Goal: Information Seeking & Learning: Learn about a topic

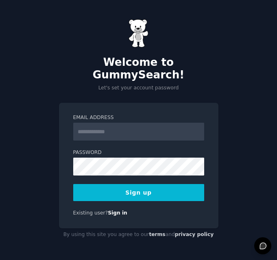
type input "*"
type input "**********"
click at [148, 187] on button "Sign up" at bounding box center [138, 192] width 131 height 17
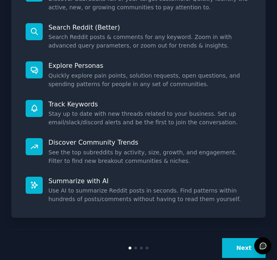
scroll to position [148, 0]
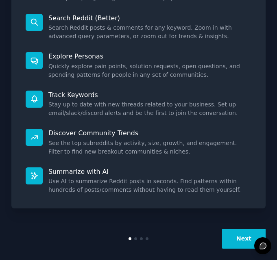
click at [239, 230] on button "Next" at bounding box center [244, 239] width 44 height 20
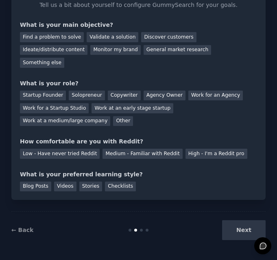
scroll to position [44, 0]
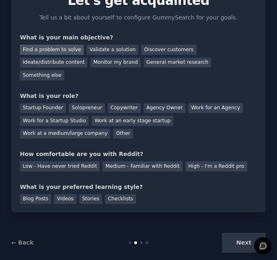
click at [55, 48] on div "Find a problem to solve" at bounding box center [52, 50] width 64 height 10
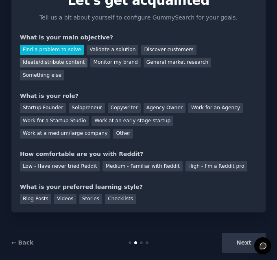
click at [87, 58] on div "Ideate/distribute content" at bounding box center [54, 63] width 68 height 10
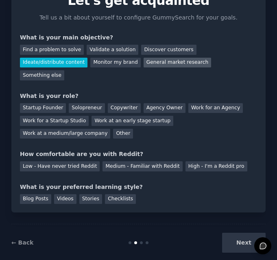
click at [144, 62] on div "General market research" at bounding box center [178, 63] width 68 height 10
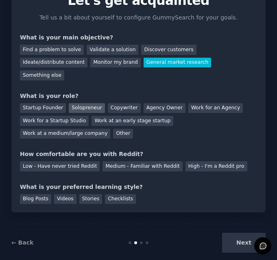
click at [76, 103] on div "Solopreneur" at bounding box center [87, 108] width 36 height 10
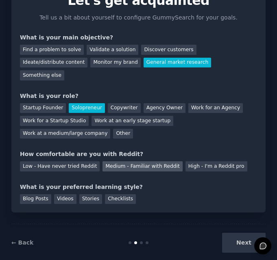
click at [162, 162] on div "Medium - Familiar with Reddit" at bounding box center [143, 167] width 80 height 10
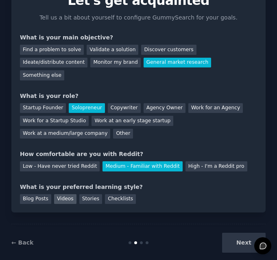
click at [66, 195] on div "Videos" at bounding box center [65, 200] width 22 height 10
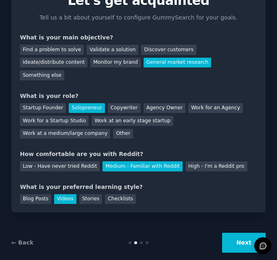
click at [238, 233] on button "Next" at bounding box center [244, 243] width 44 height 20
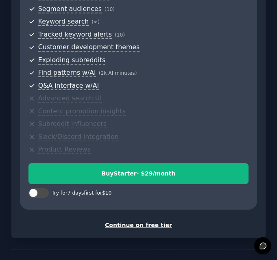
scroll to position [267, 0]
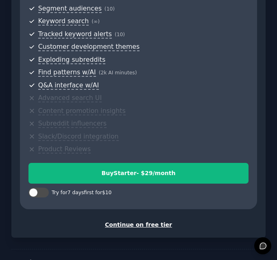
click at [138, 221] on div "Continue on free tier" at bounding box center [138, 225] width 237 height 9
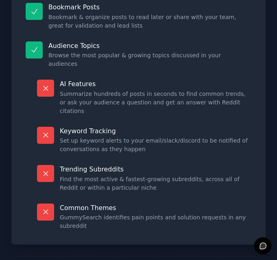
scroll to position [185, 0]
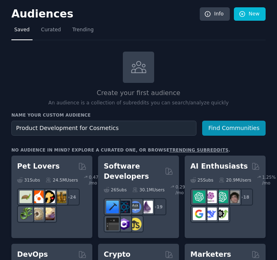
click at [143, 128] on input "Product Development for Cosmetics" at bounding box center [103, 128] width 185 height 15
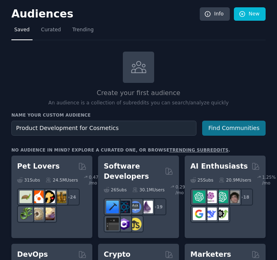
type input "Product Development for Cosmetics"
click at [235, 127] on button "Find Communities" at bounding box center [233, 128] width 63 height 15
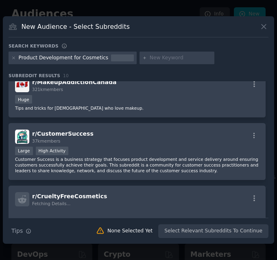
scroll to position [298, 0]
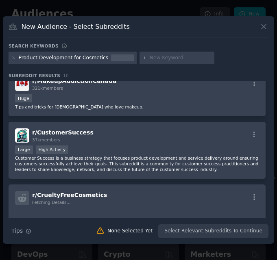
click at [150, 57] on input "text" at bounding box center [181, 58] width 62 height 7
type input "trending topics"
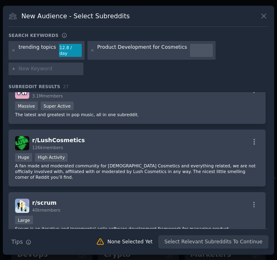
scroll to position [16, 0]
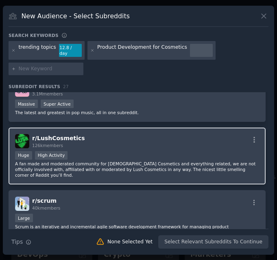
click at [61, 135] on span "r/ LushCosmetics" at bounding box center [58, 138] width 53 height 7
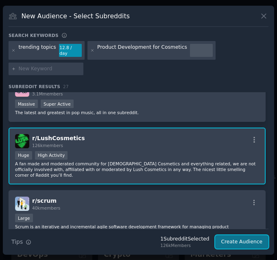
click at [245, 236] on button "Create Audience" at bounding box center [242, 243] width 54 height 14
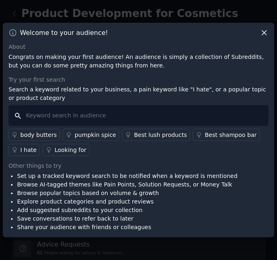
click at [134, 112] on input "text" at bounding box center [139, 115] width 260 height 21
type input "I don't have time for"
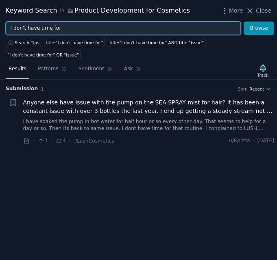
click at [62, 28] on input "I don't have time for" at bounding box center [123, 29] width 235 height 14
click at [244, 22] on button "Browse" at bounding box center [259, 29] width 31 height 14
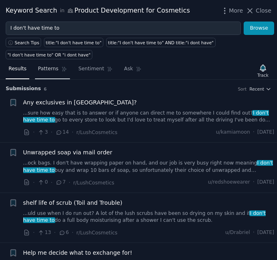
click at [43, 69] on span "Patterns" at bounding box center [48, 69] width 20 height 7
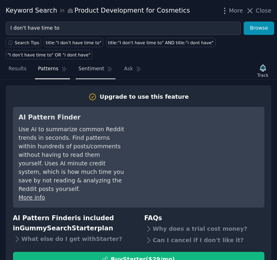
click at [80, 73] on link "Sentiment" at bounding box center [96, 71] width 40 height 17
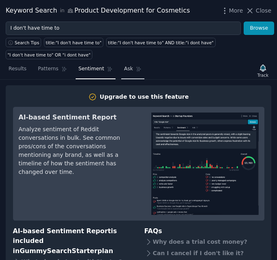
click at [124, 72] on span "Ask" at bounding box center [128, 69] width 9 height 7
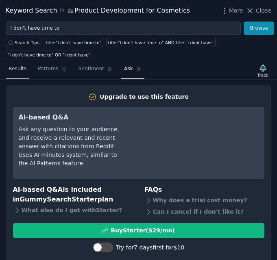
click at [20, 68] on span "Results" at bounding box center [18, 69] width 18 height 7
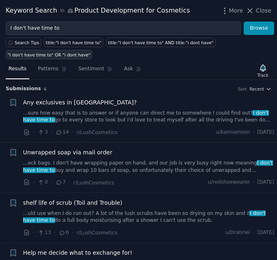
click at [79, 53] on div ""I don't have time to" OR "i dont have"" at bounding box center [49, 55] width 83 height 6
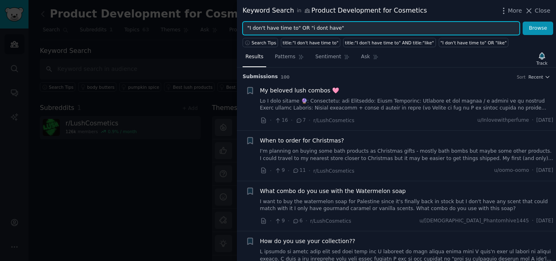
drag, startPoint x: 337, startPoint y: 26, endPoint x: 240, endPoint y: 31, distance: 97.4
click at [240, 31] on div ""I don't have time to" OR "i dont have" Browse" at bounding box center [396, 29] width 319 height 14
type input "I can't"
click at [277, 22] on button "Browse" at bounding box center [538, 29] width 31 height 14
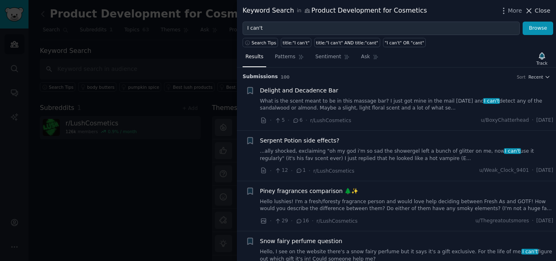
click at [277, 9] on icon at bounding box center [529, 11] width 9 height 9
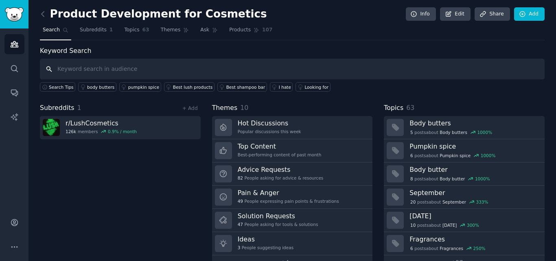
scroll to position [20, 0]
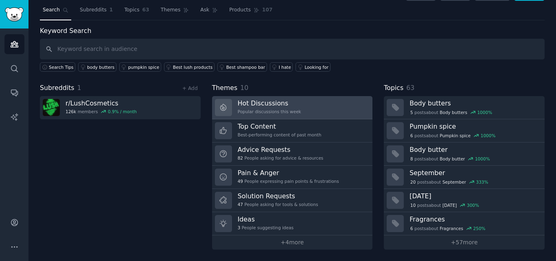
click at [277, 108] on div "Hot Discussions Popular discussions this week" at bounding box center [269, 107] width 63 height 17
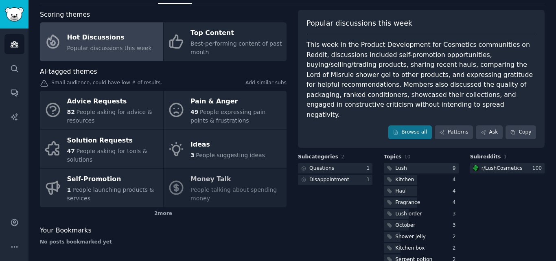
scroll to position [26, 0]
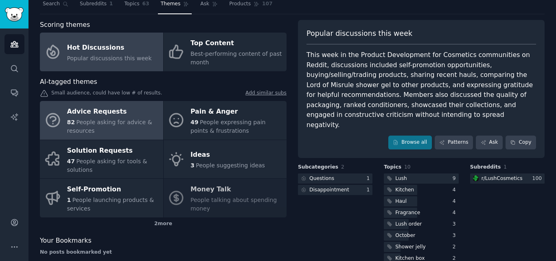
click at [99, 114] on div "Advice Requests" at bounding box center [113, 111] width 92 height 13
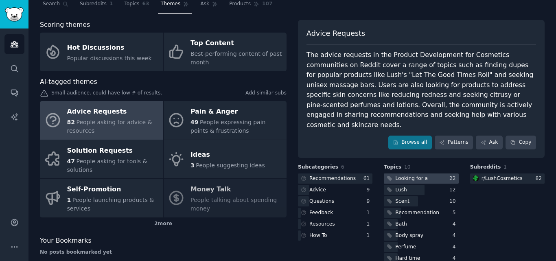
click at [277, 173] on div at bounding box center [421, 178] width 74 height 10
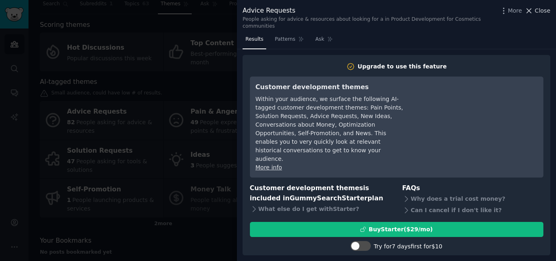
click at [277, 9] on icon at bounding box center [529, 11] width 9 height 9
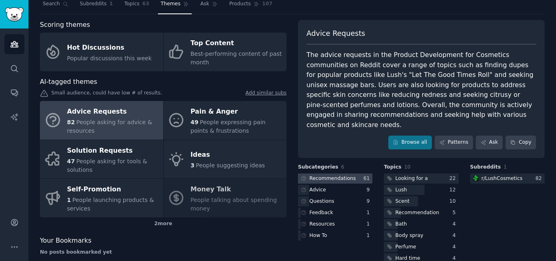
click at [277, 173] on div at bounding box center [335, 178] width 74 height 10
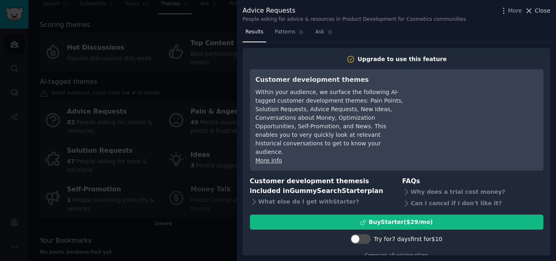
click at [277, 11] on span "Close" at bounding box center [542, 11] width 15 height 9
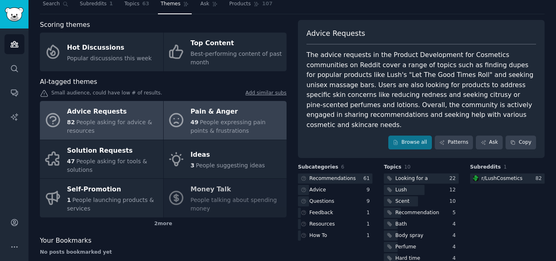
click at [217, 111] on div "Pain & Anger" at bounding box center [236, 111] width 92 height 13
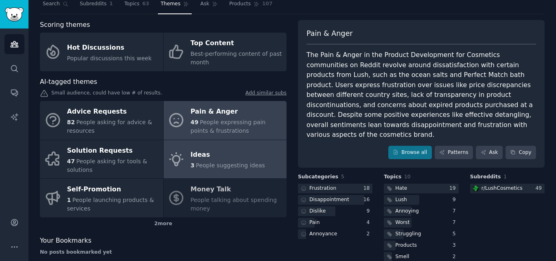
click at [205, 156] on div "Ideas" at bounding box center [227, 155] width 74 height 13
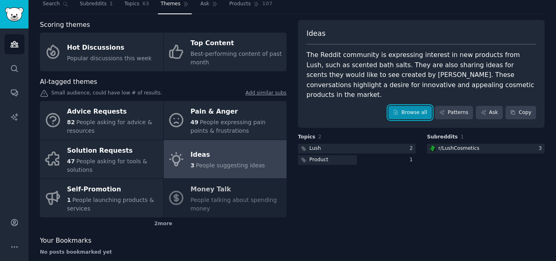
click at [277, 106] on link "Browse all" at bounding box center [410, 113] width 44 height 14
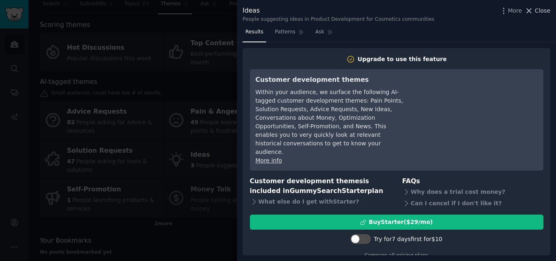
click at [277, 10] on span "Close" at bounding box center [542, 11] width 15 height 9
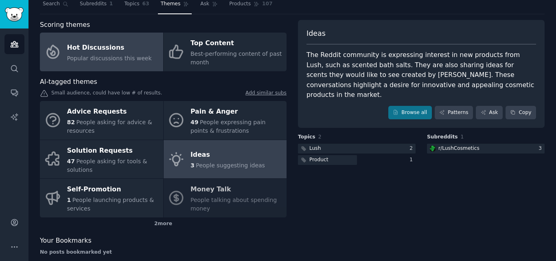
click at [126, 58] on span "Popular discussions this week" at bounding box center [109, 58] width 85 height 7
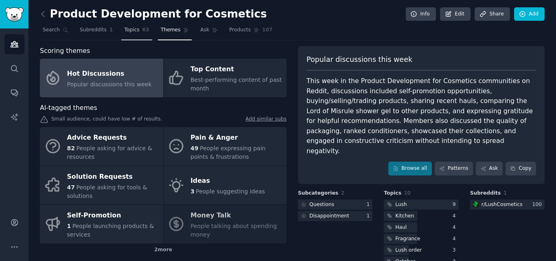
click at [130, 34] on link "Topics 63" at bounding box center [136, 32] width 31 height 17
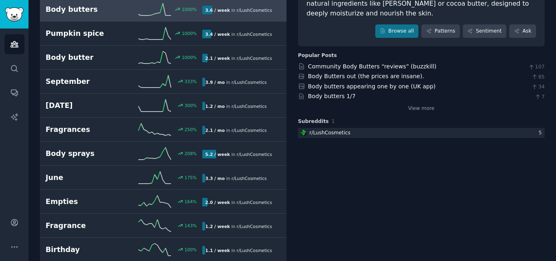
scroll to position [95, 0]
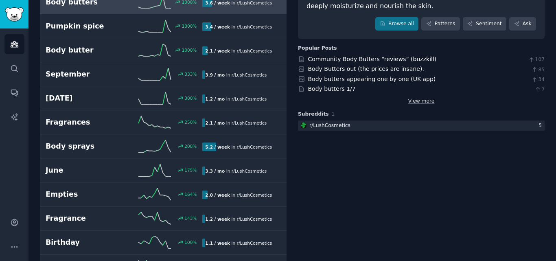
click at [277, 102] on link "View more" at bounding box center [421, 101] width 26 height 7
